Goal: Task Accomplishment & Management: Use online tool/utility

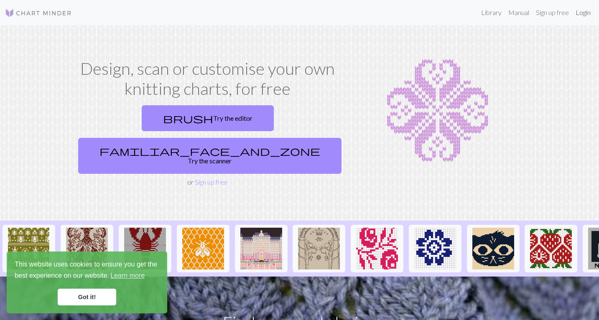
click at [581, 13] on link "Login" at bounding box center [583, 12] width 22 height 17
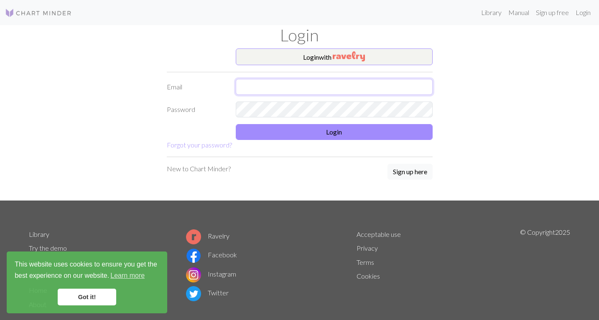
type input "milka.zizkova@gmail.com"
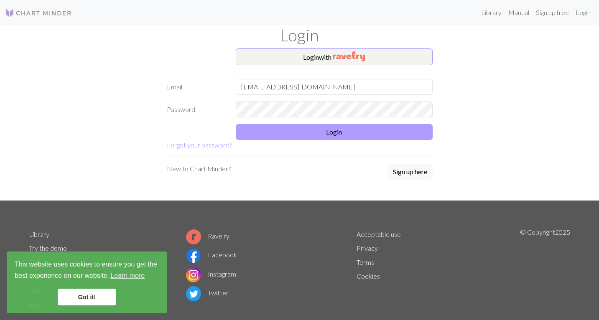
click at [331, 130] on button "Login" at bounding box center [334, 132] width 197 height 16
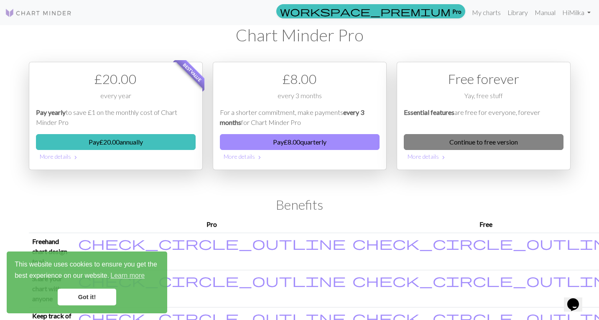
click at [473, 139] on link "Continue to free version" at bounding box center [484, 142] width 160 height 16
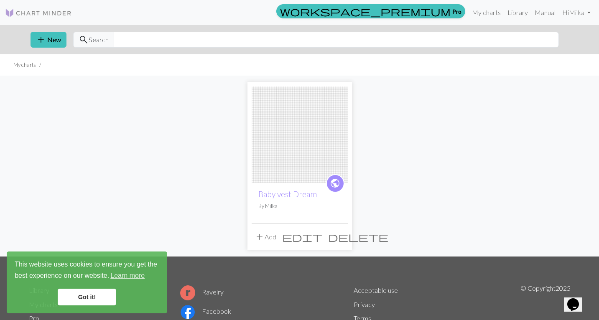
click at [290, 118] on img at bounding box center [300, 135] width 96 height 96
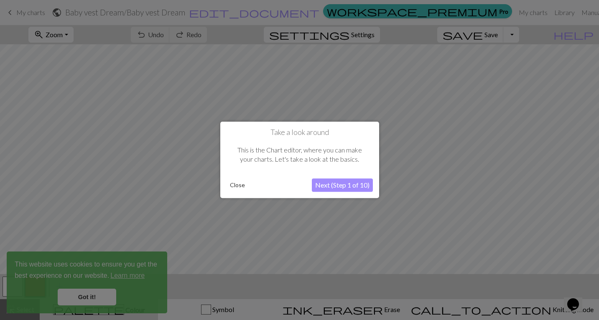
click at [239, 188] on button "Close" at bounding box center [238, 185] width 22 height 13
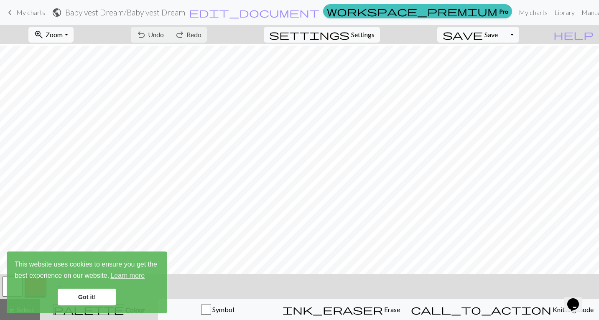
scroll to position [577, 0]
click at [63, 31] on span "Zoom" at bounding box center [54, 35] width 17 height 8
click at [61, 52] on button "Fit all" at bounding box center [62, 52] width 66 height 13
click at [349, 35] on span "settings" at bounding box center [309, 35] width 80 height 12
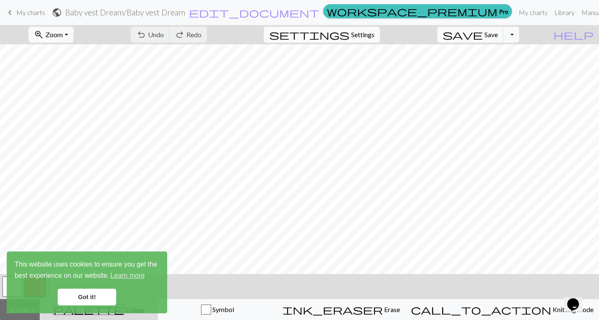
select select "aran"
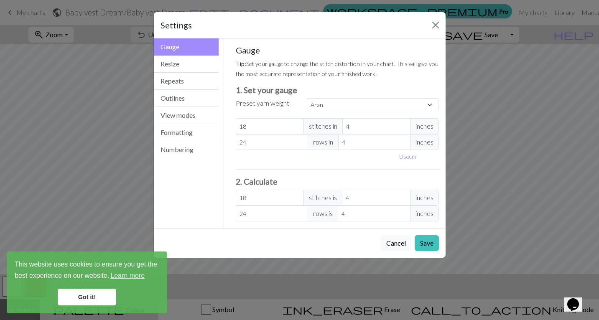
click at [413, 158] on button "Use cm" at bounding box center [407, 156] width 25 height 13
type input "10.16"
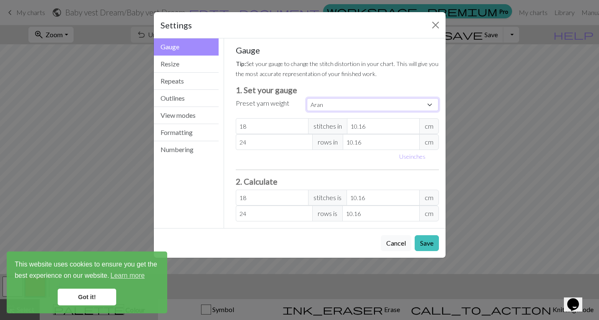
select select "worsted"
type input "20"
type input "26"
type input "20"
type input "26"
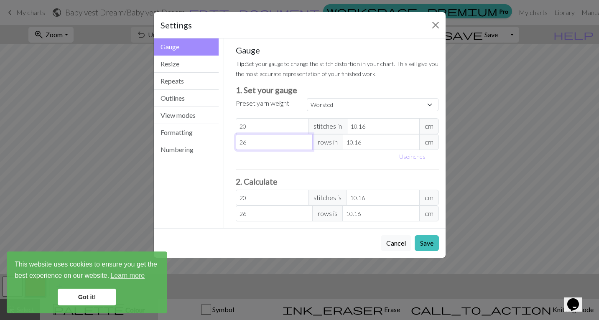
click at [261, 142] on input "26" at bounding box center [274, 142] width 77 height 16
select select "custom"
type input "2"
type input "0"
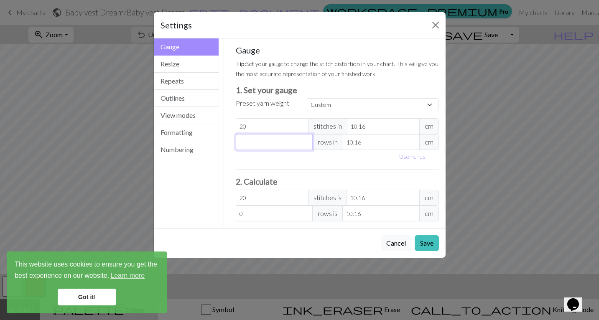
type input "3"
type input "35"
type input "3"
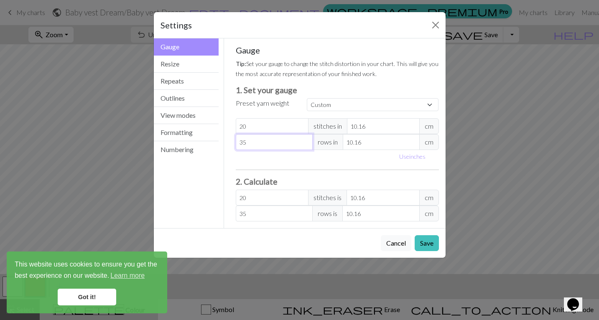
type input "3"
type input "36"
click at [279, 126] on input "20" at bounding box center [272, 126] width 73 height 16
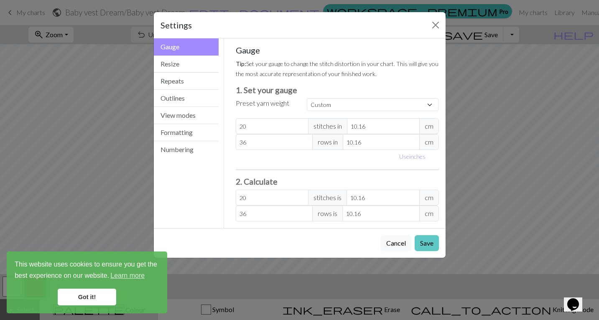
click at [426, 244] on button "Save" at bounding box center [427, 243] width 24 height 16
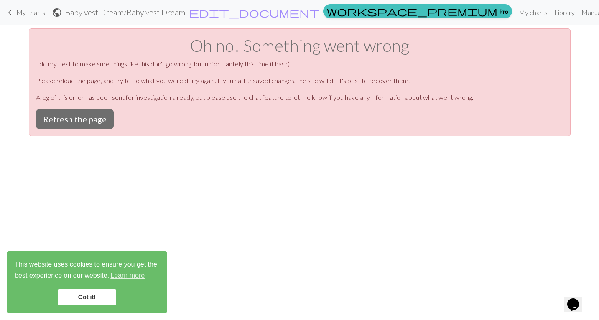
scroll to position [0, 0]
click at [74, 118] on button "Refresh the page" at bounding box center [75, 119] width 78 height 20
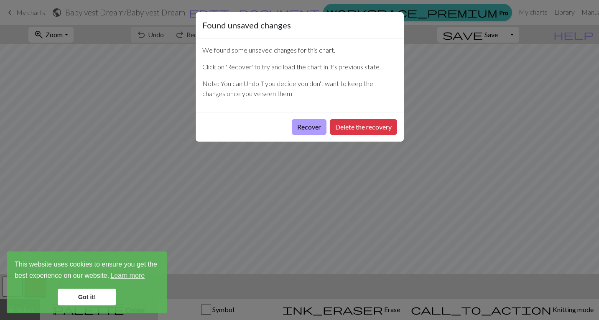
click at [311, 126] on button "Recover" at bounding box center [309, 127] width 35 height 16
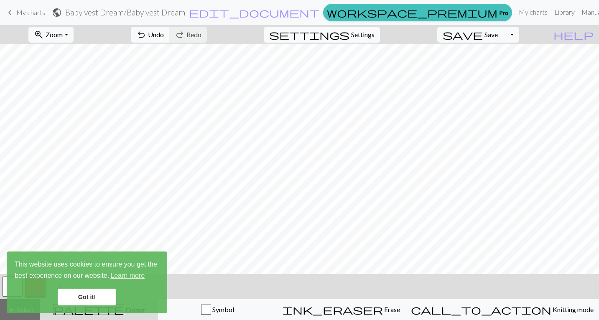
click at [374, 33] on span "Settings" at bounding box center [362, 35] width 23 height 10
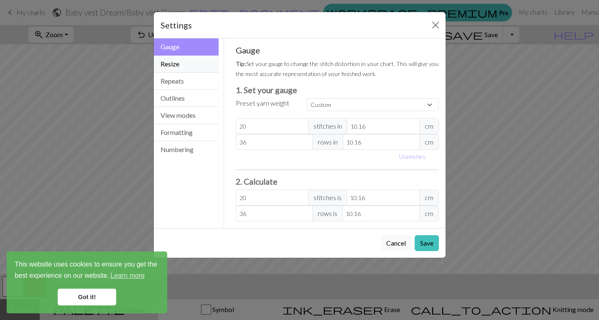
click at [168, 64] on button "Resize" at bounding box center [186, 64] width 65 height 17
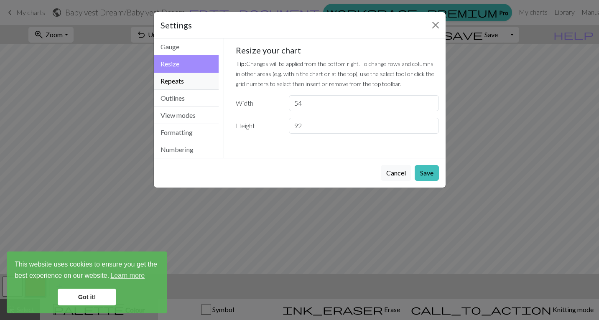
click at [174, 83] on button "Repeats" at bounding box center [186, 81] width 65 height 17
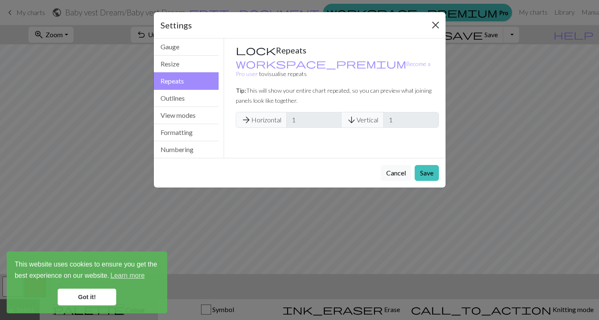
click at [437, 24] on button "Close" at bounding box center [435, 24] width 13 height 13
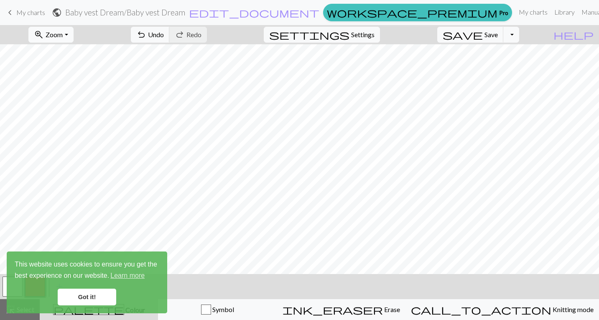
click at [73, 40] on button "zoom_in Zoom Zoom" at bounding box center [50, 35] width 45 height 16
click at [76, 54] on button "Fit all" at bounding box center [62, 52] width 66 height 13
click at [89, 295] on link "Got it!" at bounding box center [87, 297] width 59 height 17
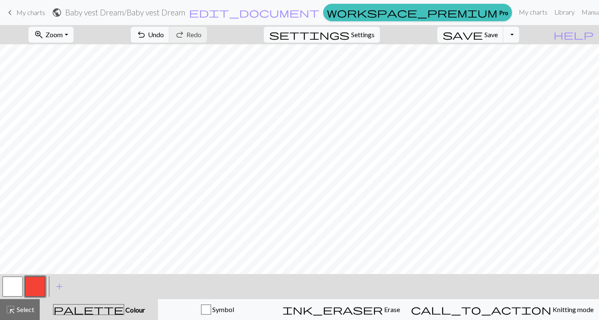
click at [37, 283] on button "button" at bounding box center [35, 287] width 20 height 20
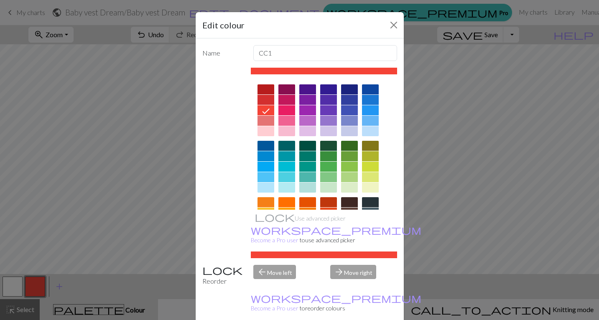
click at [285, 131] on div at bounding box center [286, 131] width 17 height 10
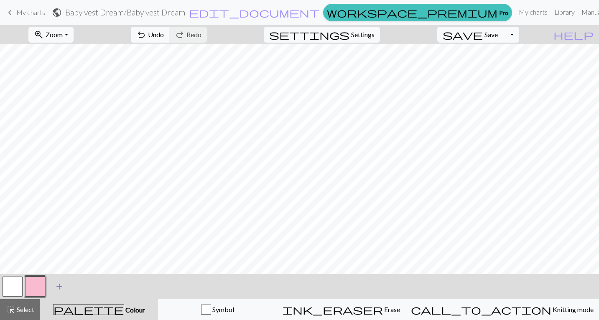
click at [62, 285] on span "add" at bounding box center [59, 287] width 10 height 12
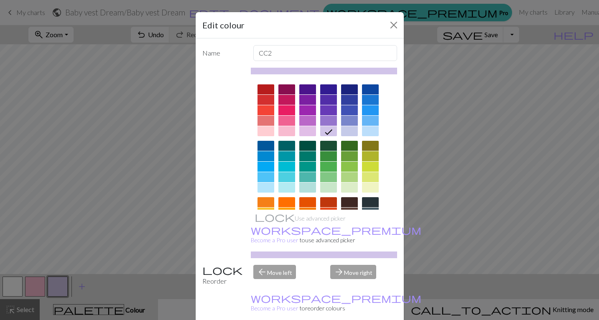
click at [312, 186] on div at bounding box center [307, 188] width 17 height 10
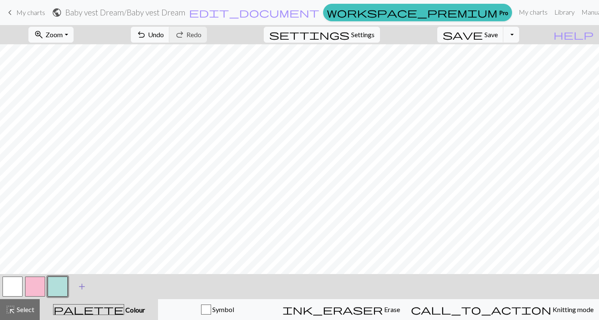
click at [84, 284] on span "add" at bounding box center [82, 287] width 10 height 12
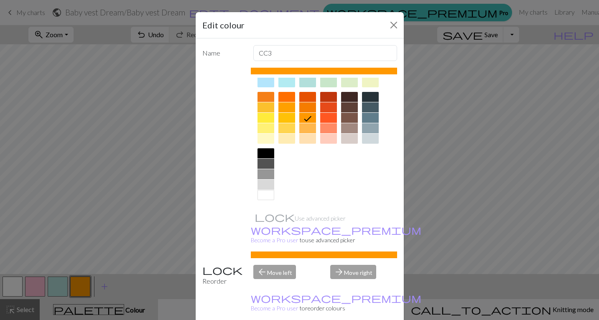
scroll to position [105, 0]
click at [350, 143] on div at bounding box center [349, 139] width 17 height 10
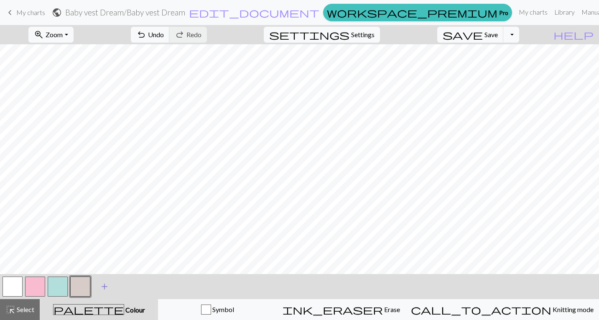
scroll to position [0, 0]
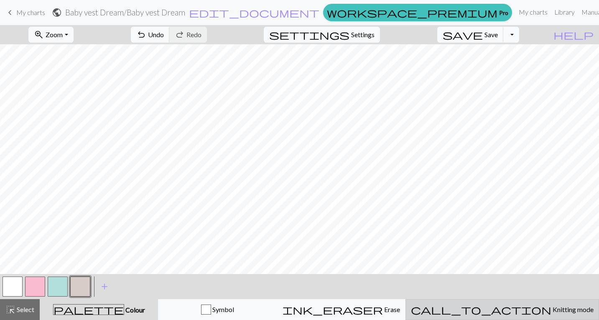
click at [551, 310] on span "Knitting mode" at bounding box center [572, 309] width 42 height 8
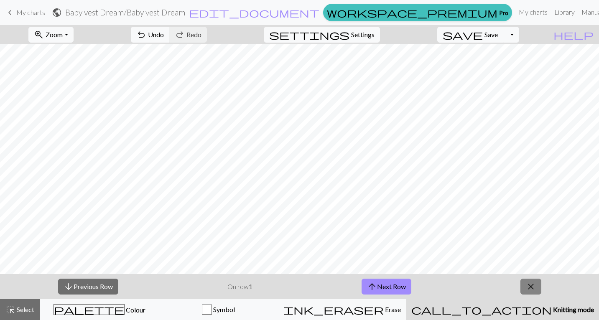
click at [531, 288] on span "close" at bounding box center [531, 287] width 10 height 12
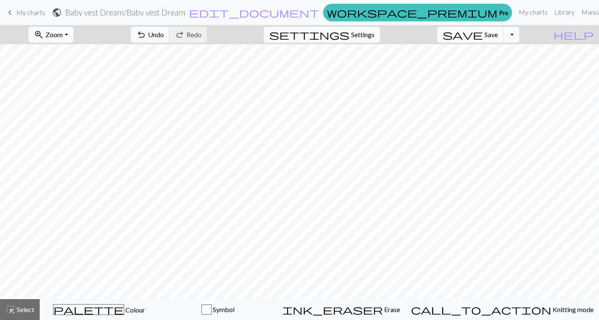
click at [519, 35] on button "Toggle Dropdown" at bounding box center [511, 35] width 16 height 16
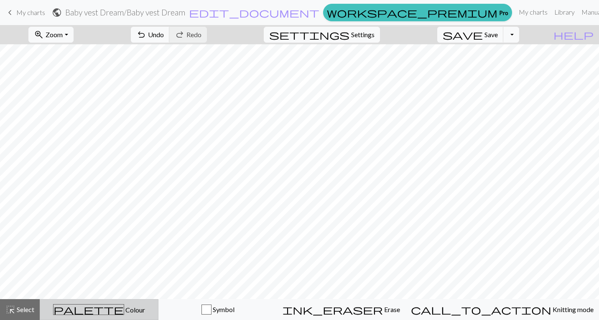
click at [102, 310] on span "palette" at bounding box center [88, 310] width 70 height 12
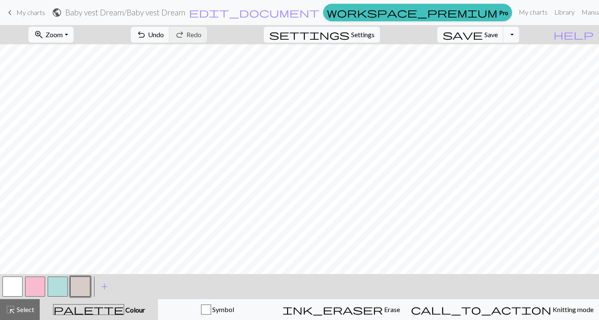
click at [39, 284] on button "button" at bounding box center [35, 287] width 20 height 20
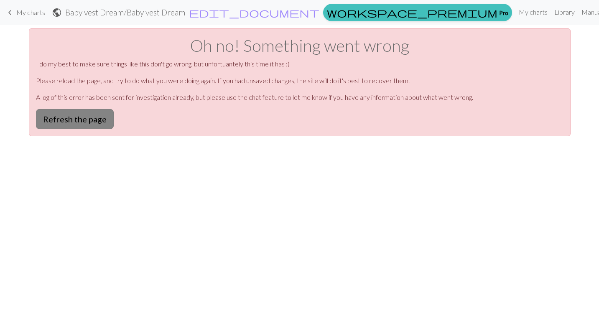
click at [59, 120] on button "Refresh the page" at bounding box center [75, 119] width 78 height 20
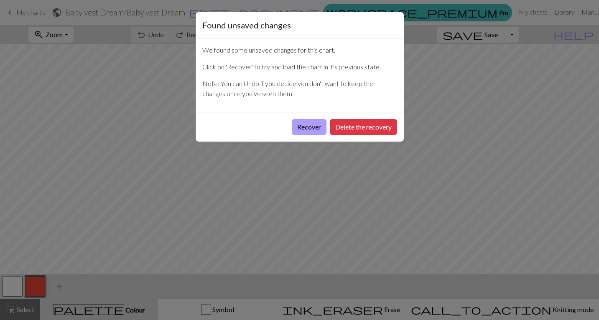
click at [308, 127] on button "Recover" at bounding box center [309, 127] width 35 height 16
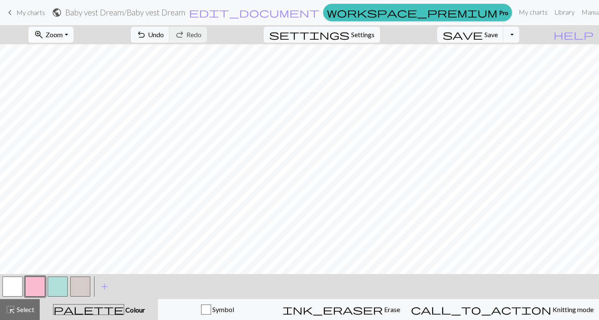
click at [63, 31] on span "Zoom" at bounding box center [54, 35] width 17 height 8
click at [75, 57] on button "Fit all" at bounding box center [62, 52] width 66 height 13
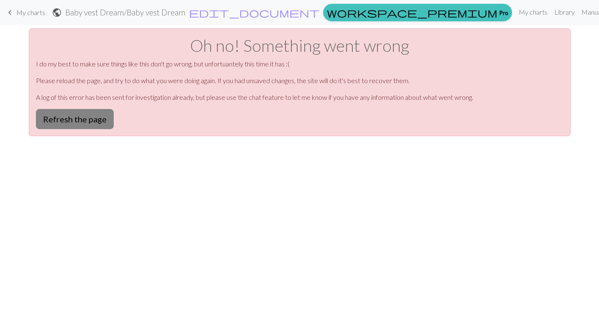
click at [94, 117] on button "Refresh the page" at bounding box center [75, 119] width 78 height 20
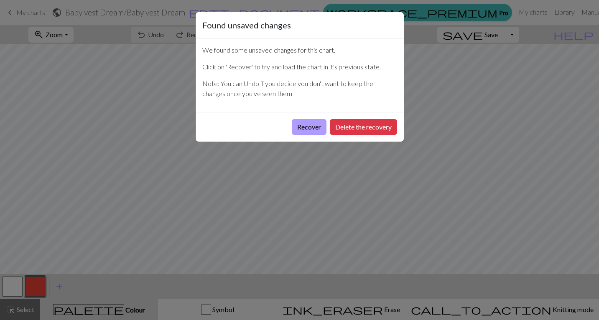
click at [309, 123] on button "Recover" at bounding box center [309, 127] width 35 height 16
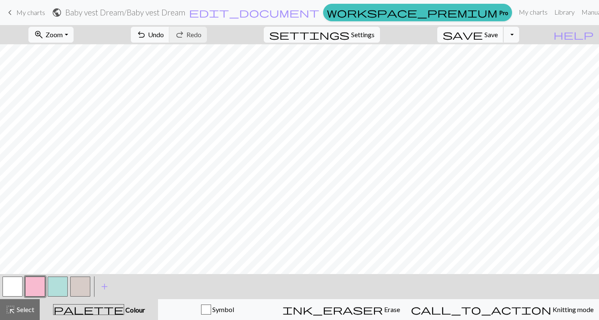
click at [483, 33] on span "save" at bounding box center [463, 35] width 40 height 12
click at [62, 31] on span "Zoom" at bounding box center [54, 35] width 17 height 8
click at [66, 55] on button "Fit all" at bounding box center [62, 52] width 66 height 13
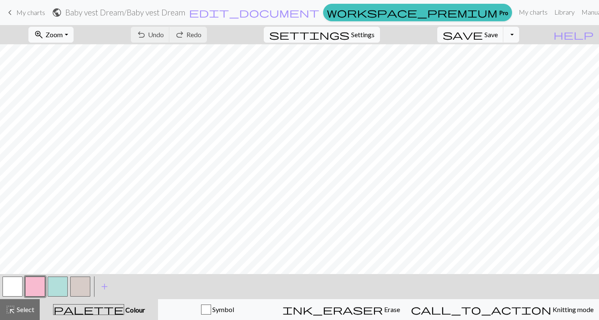
click at [79, 26] on div "zoom_in Zoom Zoom Fit all Fit width Fit height 50% 100% 150% 200%" at bounding box center [50, 34] width 57 height 19
click at [63, 38] on span "Zoom" at bounding box center [54, 35] width 17 height 8
click at [73, 81] on button "Fit height" at bounding box center [62, 79] width 66 height 13
click at [164, 33] on span "Undo" at bounding box center [156, 35] width 16 height 8
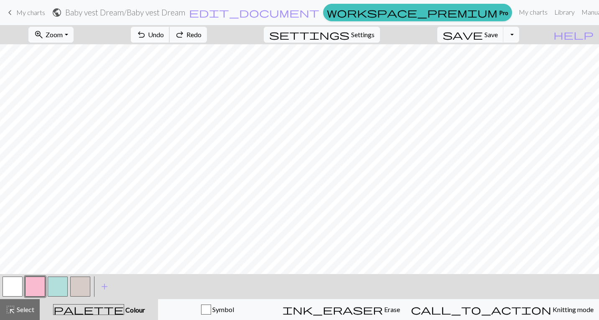
click at [164, 33] on span "Undo" at bounding box center [156, 35] width 16 height 8
click at [519, 40] on button "Toggle Dropdown" at bounding box center [511, 35] width 16 height 16
click at [505, 68] on button "save_alt Download" at bounding box center [450, 66] width 138 height 13
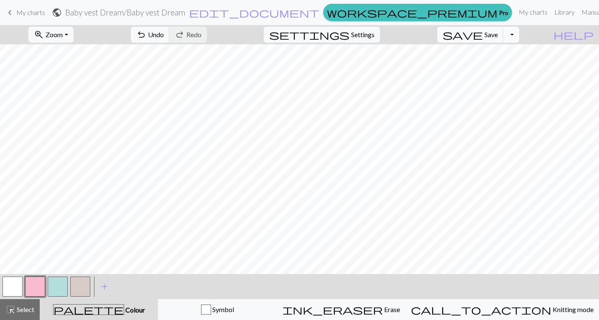
click at [519, 37] on button "Toggle Dropdown" at bounding box center [511, 35] width 16 height 16
click at [491, 69] on button "save_alt Download" at bounding box center [450, 66] width 138 height 13
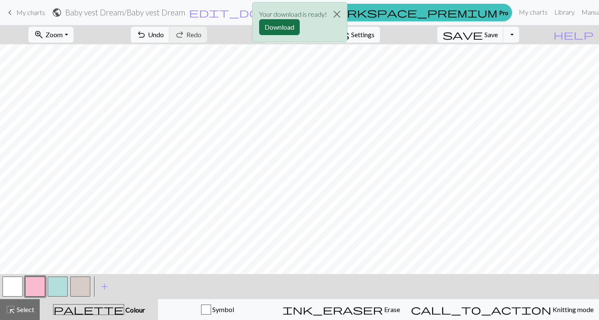
click at [286, 28] on button "Download" at bounding box center [279, 27] width 41 height 16
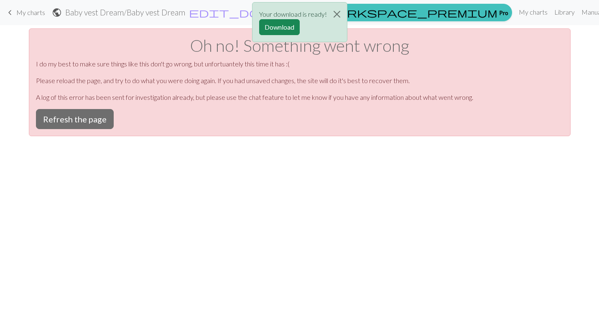
scroll to position [0, 0]
click at [573, 10] on div "Your download is ready! Download" at bounding box center [299, 24] width 599 height 49
click at [590, 12] on div "Your download is ready! Download" at bounding box center [299, 24] width 599 height 49
click at [587, 12] on div "Your download is ready! Download" at bounding box center [299, 24] width 599 height 49
click at [562, 15] on div "Your download is ready! Download" at bounding box center [299, 24] width 599 height 49
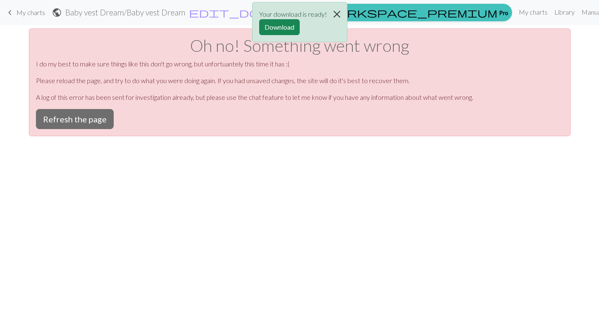
click at [336, 13] on button "Close" at bounding box center [337, 14] width 20 height 23
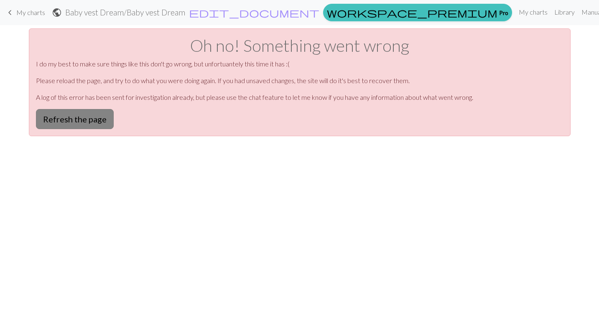
click at [82, 121] on button "Refresh the page" at bounding box center [75, 119] width 78 height 20
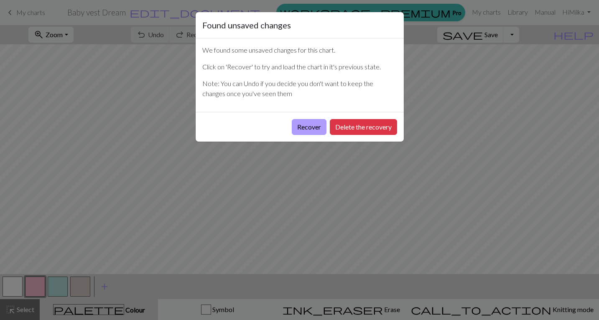
click at [306, 122] on button "Recover" at bounding box center [309, 127] width 35 height 16
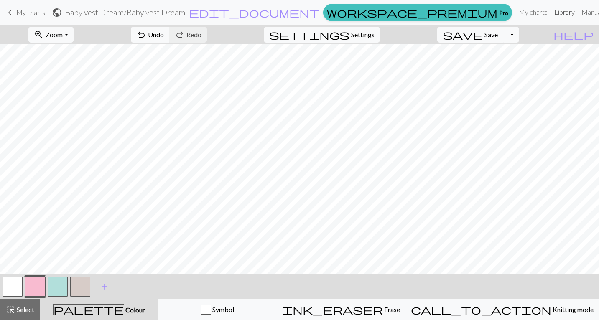
click at [551, 13] on link "Library" at bounding box center [564, 12] width 27 height 17
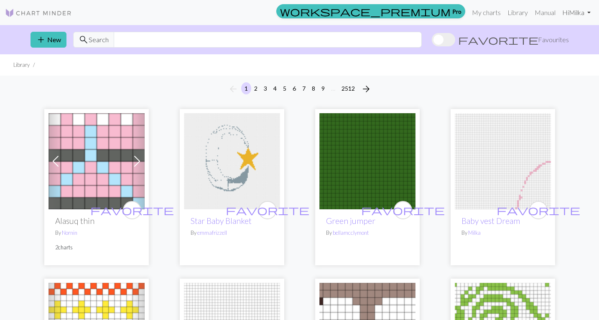
click at [571, 13] on link "Hi Milka" at bounding box center [576, 12] width 35 height 17
click at [559, 37] on link "Account settings" at bounding box center [560, 35] width 54 height 17
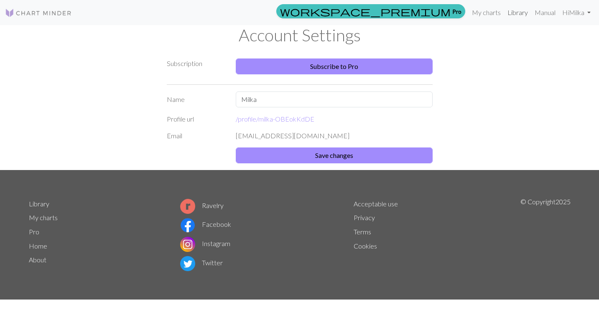
click at [520, 12] on link "Library" at bounding box center [517, 12] width 27 height 17
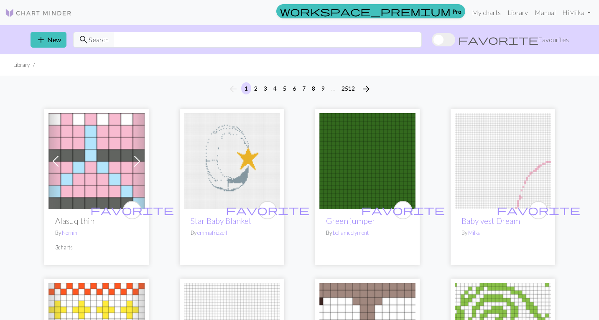
click at [523, 158] on img at bounding box center [503, 161] width 96 height 96
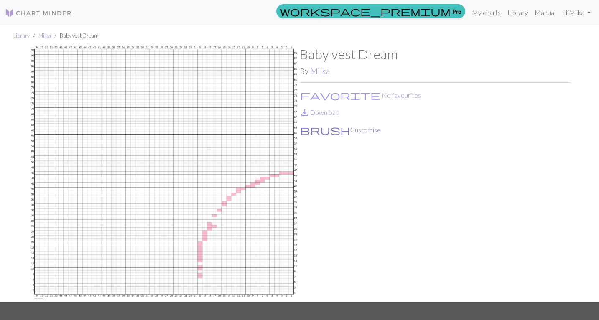
click at [326, 127] on button "brush Customise" at bounding box center [340, 130] width 81 height 11
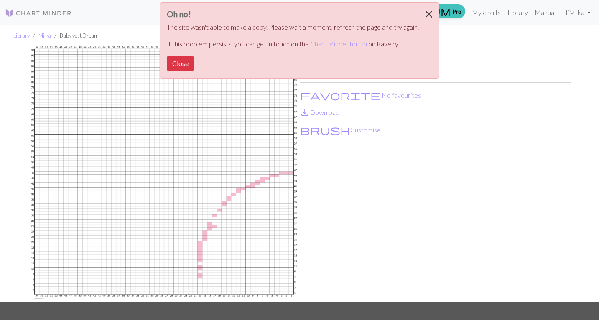
click at [425, 15] on button "Close" at bounding box center [429, 14] width 20 height 23
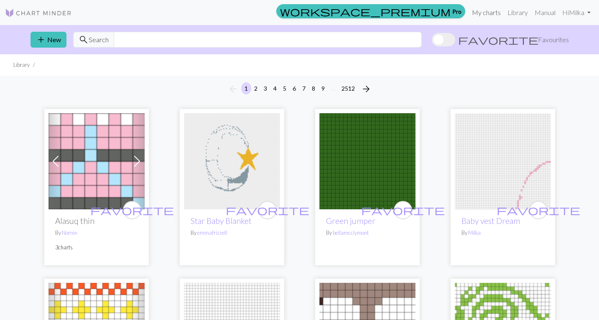
click at [487, 11] on link "My charts" at bounding box center [486, 12] width 36 height 17
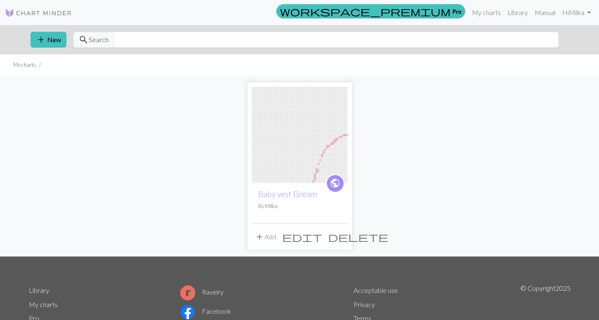
click at [341, 237] on span "delete" at bounding box center [358, 237] width 60 height 12
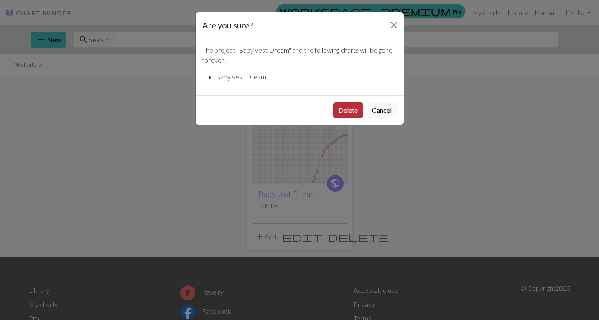
click at [347, 110] on button "Delete" at bounding box center [348, 110] width 30 height 16
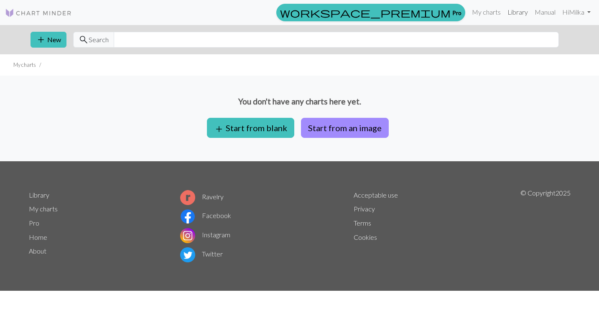
click at [517, 16] on link "Library" at bounding box center [517, 12] width 27 height 17
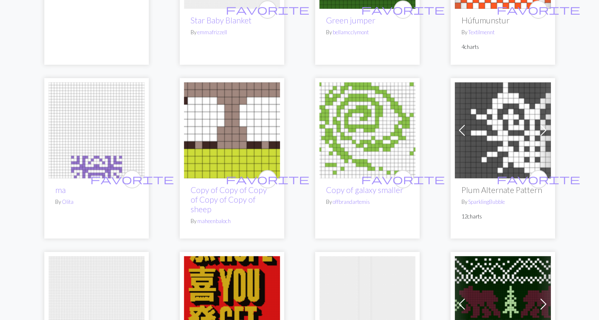
scroll to position [205, 0]
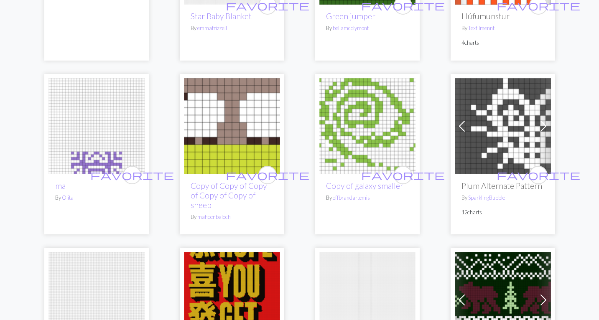
click at [232, 131] on img at bounding box center [232, 126] width 96 height 96
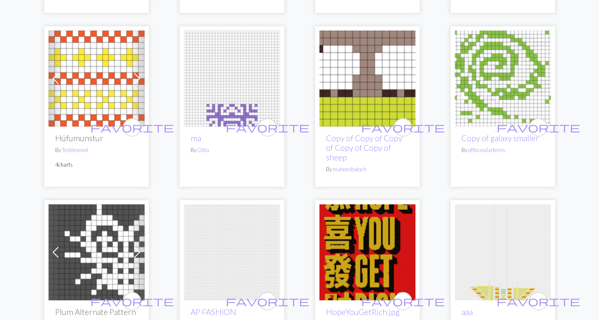
scroll to position [255, 0]
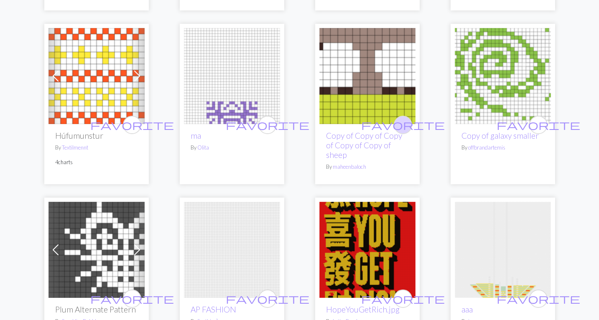
click at [405, 122] on span "favorite" at bounding box center [403, 124] width 84 height 13
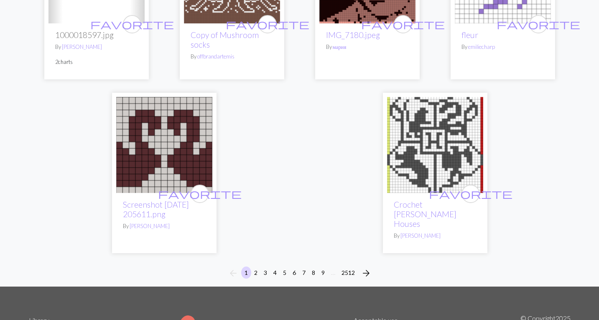
scroll to position [2083, 0]
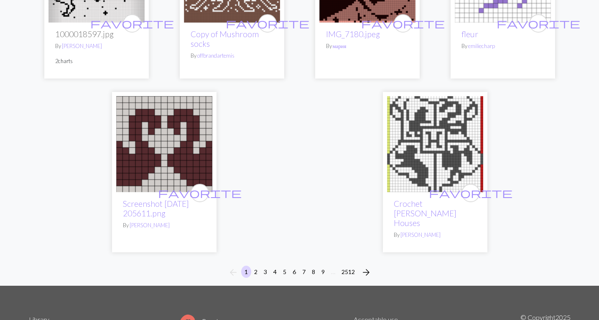
click at [257, 266] on button "2" at bounding box center [256, 272] width 10 height 12
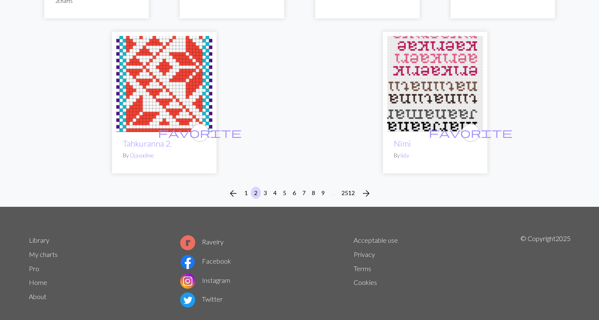
scroll to position [2166, 0]
click at [265, 187] on button "3" at bounding box center [265, 193] width 10 height 12
